Goal: Download file/media

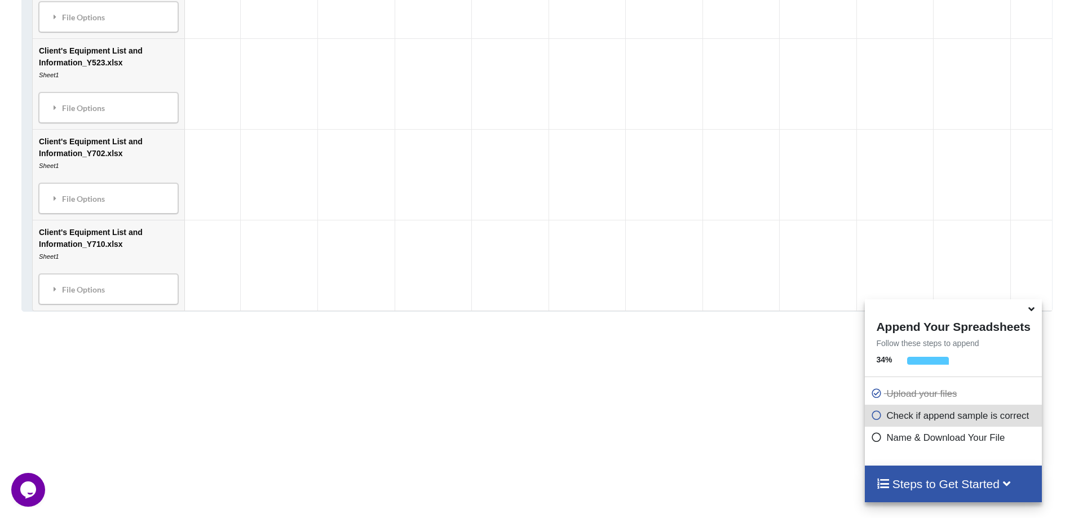
scroll to position [2163, 0]
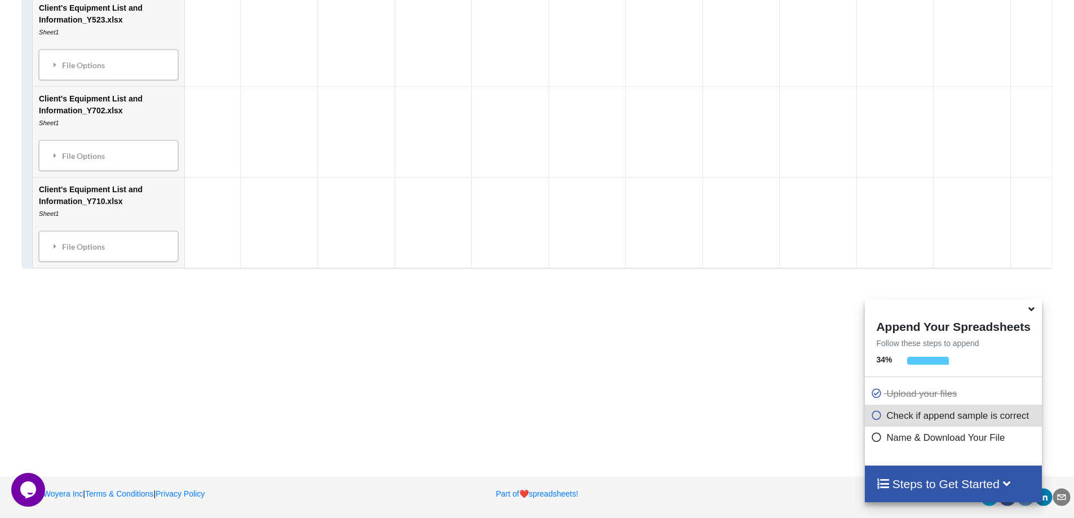
click at [951, 478] on h4 "Steps to Get Started" at bounding box center [953, 484] width 154 height 14
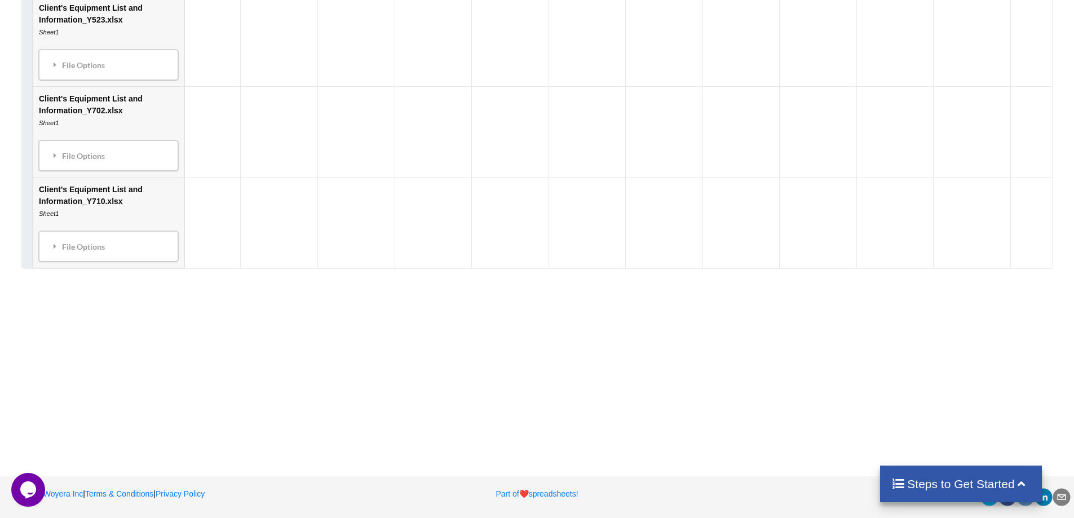
click at [951, 478] on h4 "Steps to Get Started" at bounding box center [960, 484] width 139 height 14
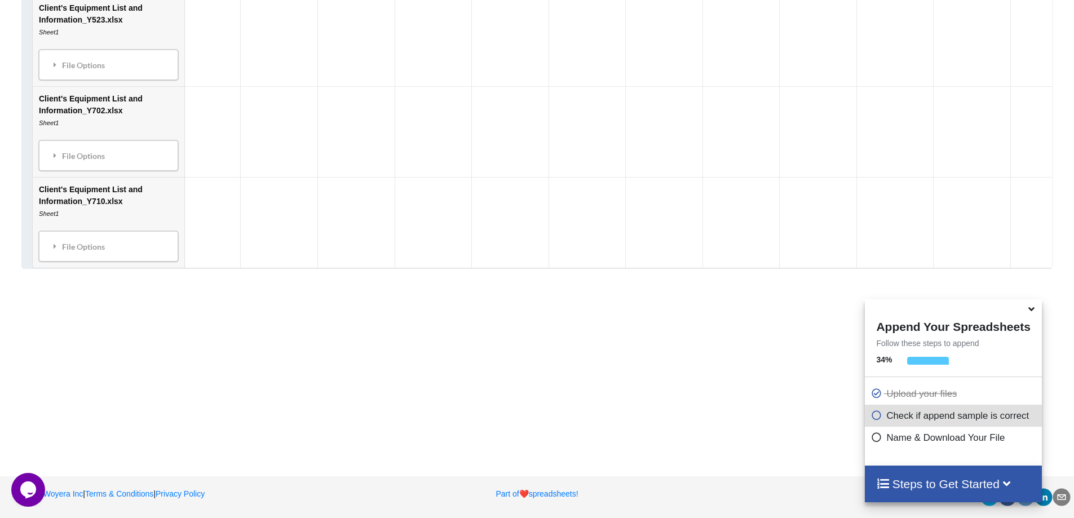
click at [872, 418] on icon at bounding box center [876, 414] width 11 height 10
click at [875, 417] on icon at bounding box center [876, 414] width 11 height 10
click at [1032, 311] on icon at bounding box center [1032, 307] width 12 height 10
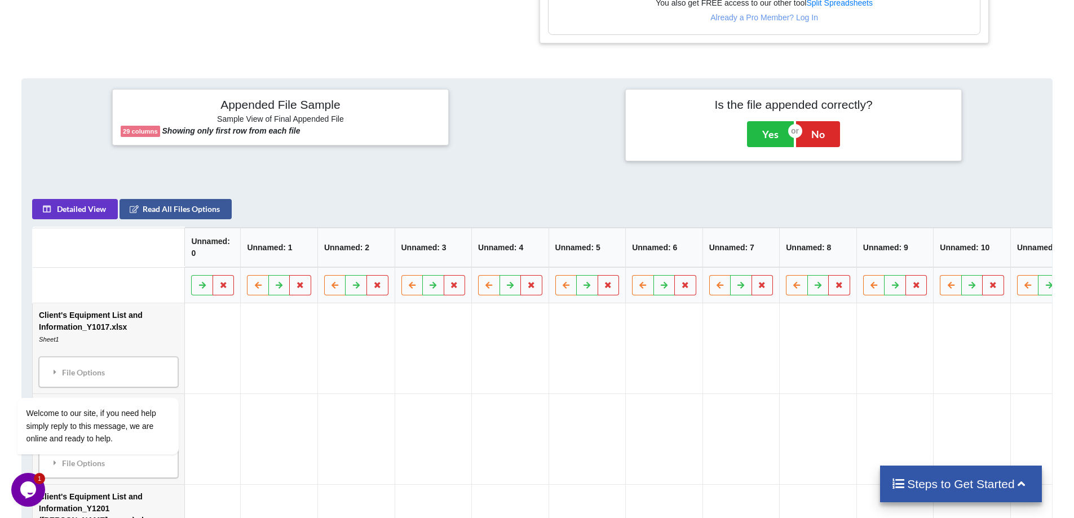
scroll to position [528, 0]
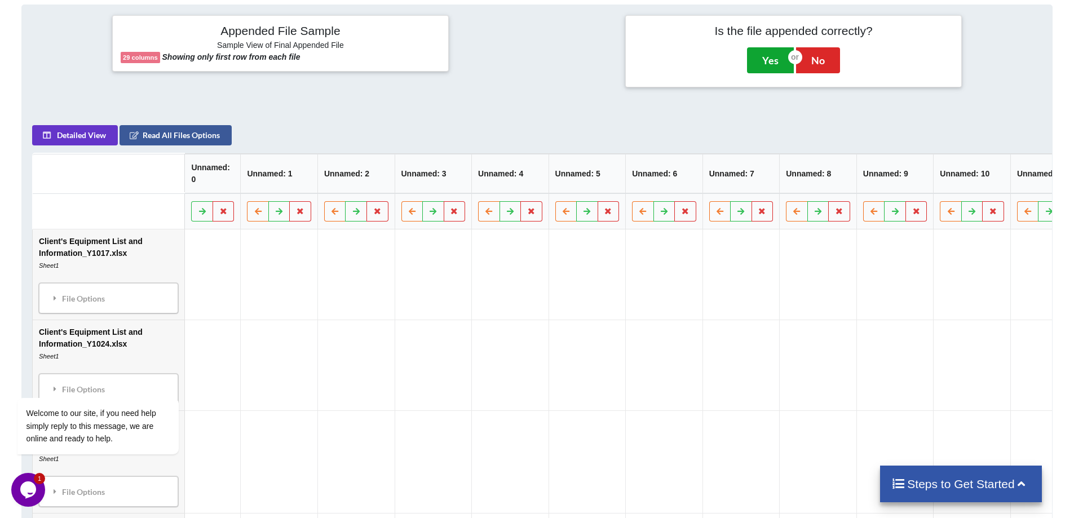
click at [771, 47] on button "Yes" at bounding box center [770, 60] width 47 height 26
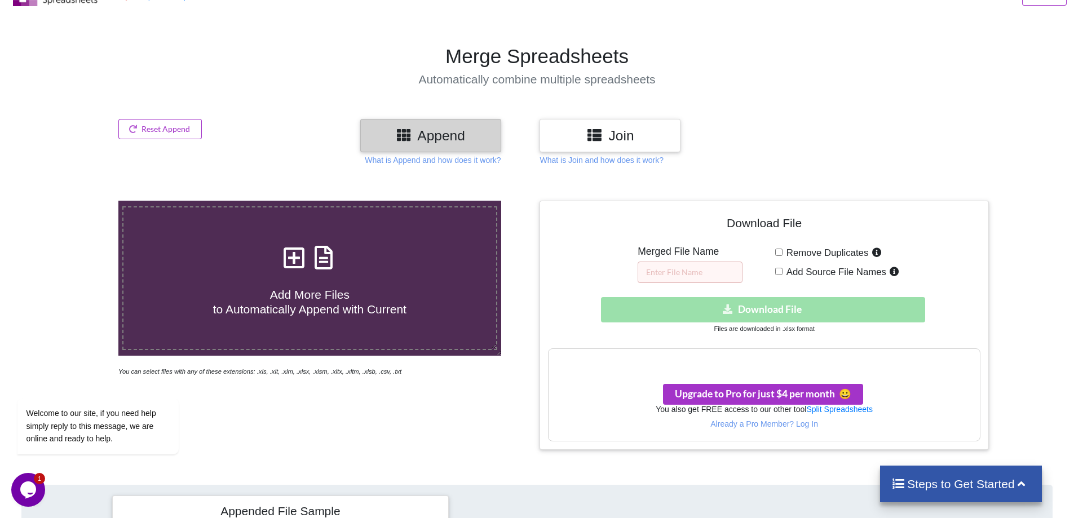
scroll to position [23, 0]
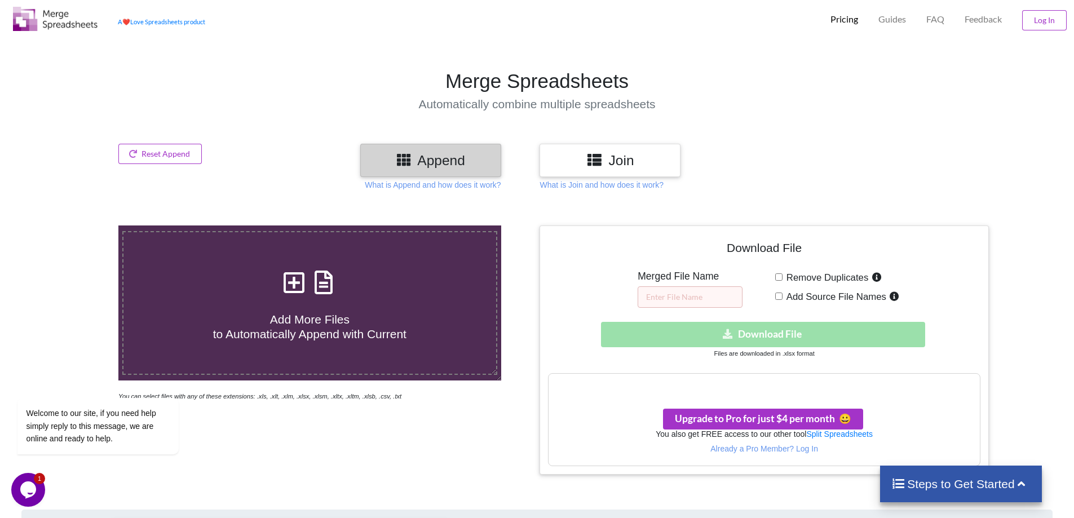
click at [750, 343] on div "Download hidden Download File" at bounding box center [764, 334] width 432 height 25
